Goal: Navigation & Orientation: Understand site structure

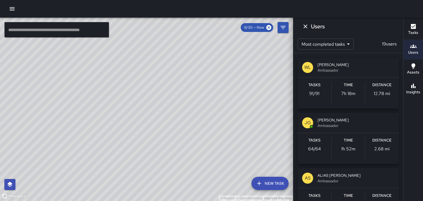
scroll to position [120, 0]
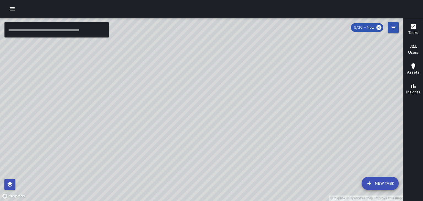
drag, startPoint x: 288, startPoint y: 147, endPoint x: 285, endPoint y: 87, distance: 60.9
click at [285, 87] on div "© Mapbox © OpenStreetMap Improve this map" at bounding box center [201, 109] width 403 height 183
drag, startPoint x: 292, startPoint y: 164, endPoint x: 422, endPoint y: 90, distance: 150.2
click at [422, 90] on div "© Mapbox © OpenStreetMap Improve this map ​ New Task 9/30 — Now Map Layers Task…" at bounding box center [211, 109] width 423 height 183
drag, startPoint x: 93, startPoint y: 128, endPoint x: 61, endPoint y: 200, distance: 78.4
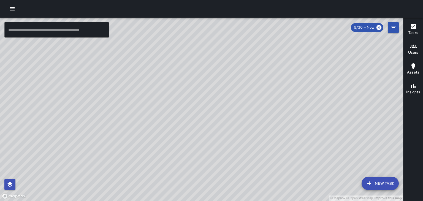
click at [61, 200] on div "© Mapbox © OpenStreetMap Improve this map" at bounding box center [201, 109] width 403 height 183
drag, startPoint x: 211, startPoint y: 117, endPoint x: 151, endPoint y: 132, distance: 61.9
click at [151, 132] on div "© Mapbox © OpenStreetMap Improve this map" at bounding box center [201, 109] width 403 height 183
